Goal: Information Seeking & Learning: Learn about a topic

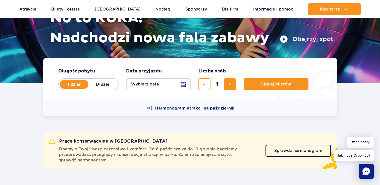
scroll to position [75, 0]
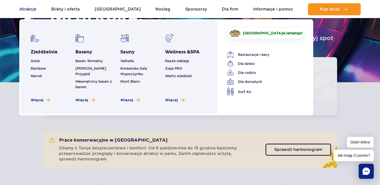
click at [31, 10] on link "Atrakcje" at bounding box center [27, 9] width 17 height 12
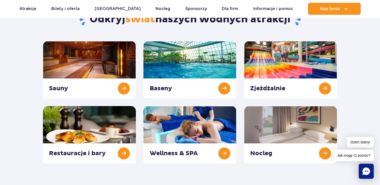
scroll to position [75, 0]
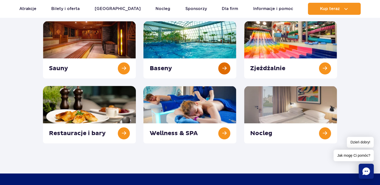
click at [227, 70] on link at bounding box center [189, 49] width 93 height 57
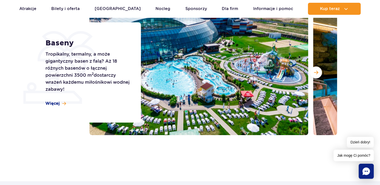
scroll to position [75, 0]
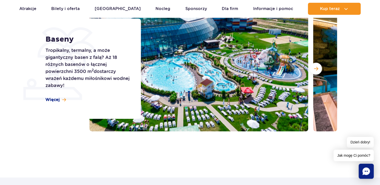
click at [181, 104] on img at bounding box center [198, 68] width 219 height 125
click at [223, 143] on div "Strona główna Wszystkie baseny Baseny Tropikalny, termalny, a może gigantyczny …" at bounding box center [190, 71] width 380 height 181
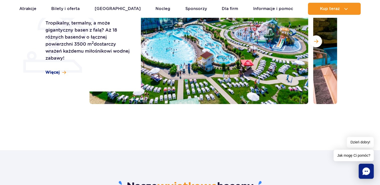
scroll to position [151, 0]
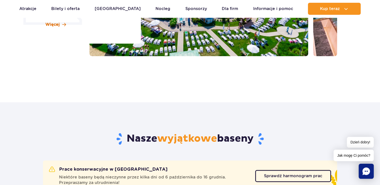
click at [62, 24] on span at bounding box center [64, 25] width 4 height 4
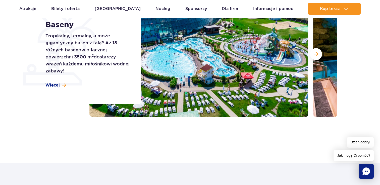
scroll to position [77, 0]
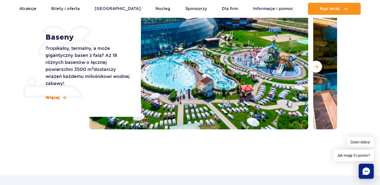
click at [63, 98] on span at bounding box center [64, 98] width 4 height 4
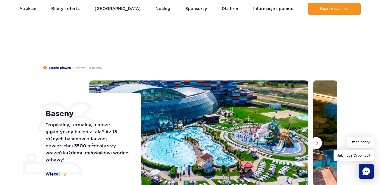
scroll to position [0, 0]
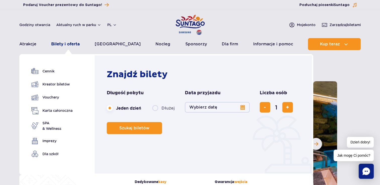
click at [76, 44] on link "Bilety i oferta" at bounding box center [65, 44] width 28 height 12
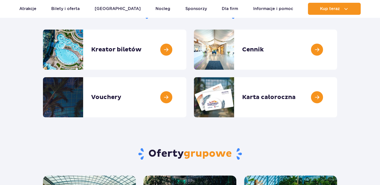
scroll to position [75, 0]
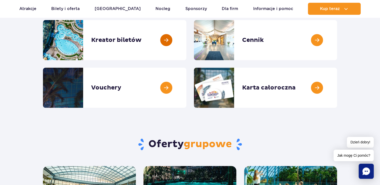
click at [186, 41] on link at bounding box center [186, 40] width 0 height 40
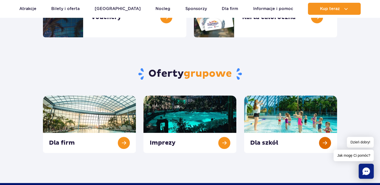
scroll to position [151, 0]
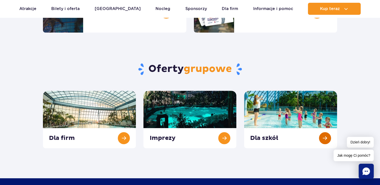
click at [326, 137] on link at bounding box center [290, 119] width 93 height 57
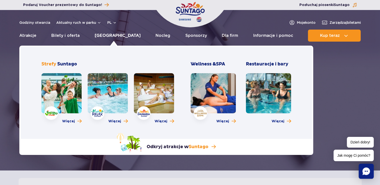
click at [114, 35] on link "[GEOGRAPHIC_DATA]" at bounding box center [118, 36] width 46 height 12
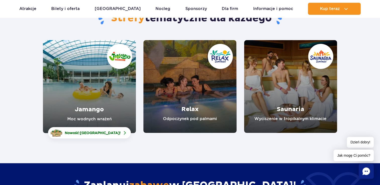
scroll to position [75, 0]
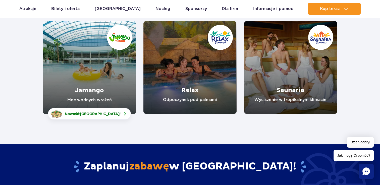
click at [109, 84] on link "Jamango" at bounding box center [89, 67] width 93 height 93
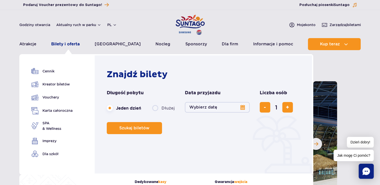
click at [80, 45] on link "Bilety i oferta" at bounding box center [65, 44] width 28 height 12
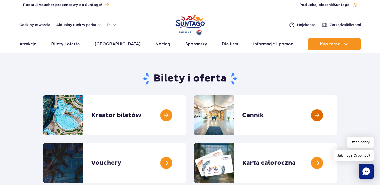
click at [337, 117] on link at bounding box center [337, 115] width 0 height 40
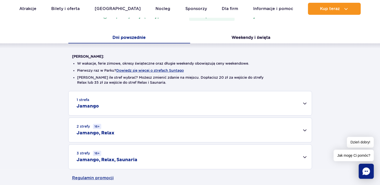
scroll to position [100, 0]
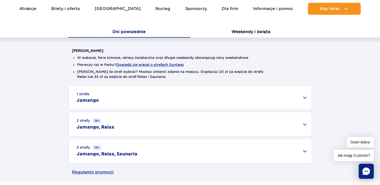
click at [304, 98] on div "1 strefa Jamango" at bounding box center [189, 98] width 243 height 24
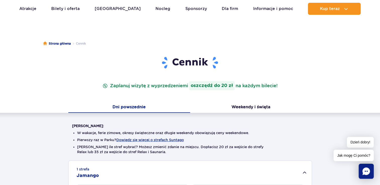
scroll to position [0, 0]
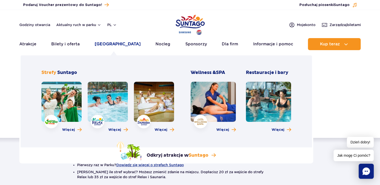
click at [117, 44] on link "[GEOGRAPHIC_DATA]" at bounding box center [118, 44] width 46 height 12
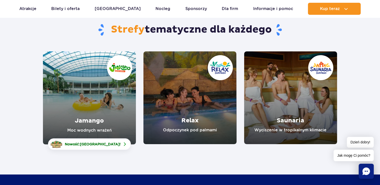
scroll to position [50, 0]
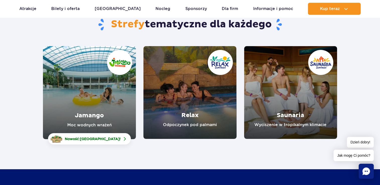
click at [98, 112] on link "Jamango" at bounding box center [89, 92] width 93 height 93
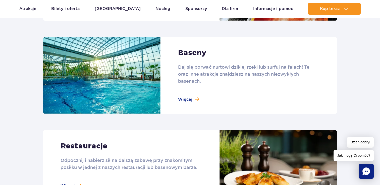
scroll to position [477, 0]
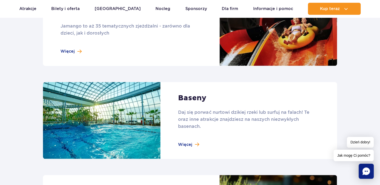
click at [184, 146] on link at bounding box center [190, 120] width 294 height 77
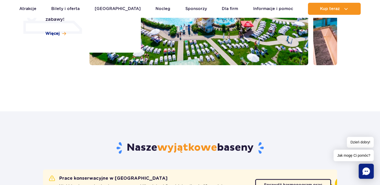
scroll to position [75, 0]
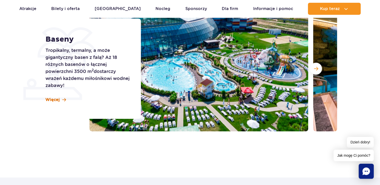
click at [64, 100] on span at bounding box center [64, 100] width 4 height 4
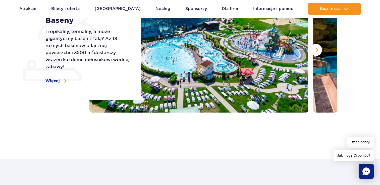
scroll to position [27, 0]
